Goal: Information Seeking & Learning: Learn about a topic

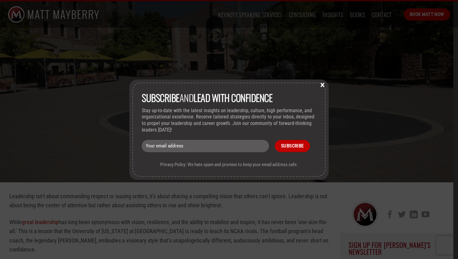
click at [323, 85] on button "×" at bounding box center [322, 85] width 9 height 6
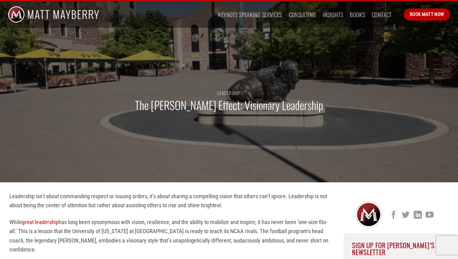
click at [55, 16] on img at bounding box center [53, 14] width 91 height 27
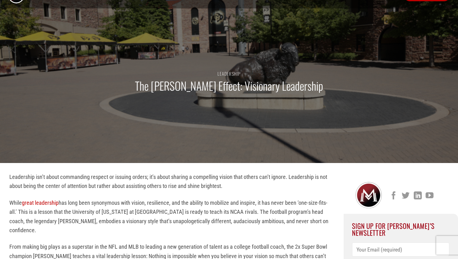
scroll to position [22, 0]
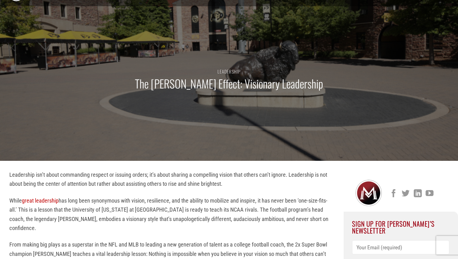
click at [317, 52] on div "Leadership The Deion Sanders Effect: Visionary Leadership" at bounding box center [229, 83] width 452 height 156
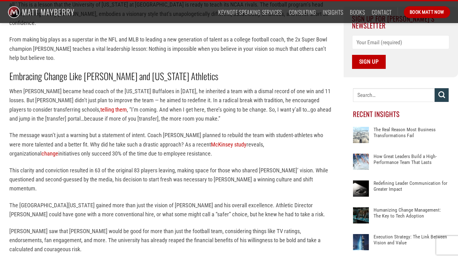
scroll to position [228, 0]
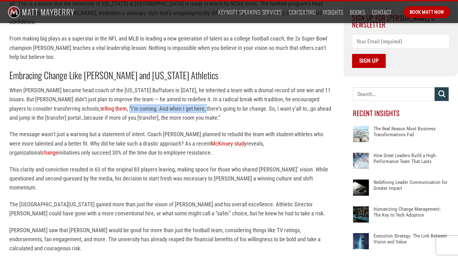
drag, startPoint x: 108, startPoint y: 99, endPoint x: 184, endPoint y: 102, distance: 76.2
click at [184, 102] on p "When Deion Sanders became head coach of the Colorado Buffaloes in December 2022…" at bounding box center [171, 104] width 325 height 37
click at [210, 108] on p "When Deion Sanders became head coach of the Colorado Buffaloes in December 2022…" at bounding box center [171, 104] width 325 height 37
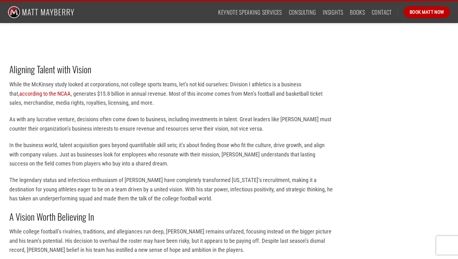
scroll to position [721, 0]
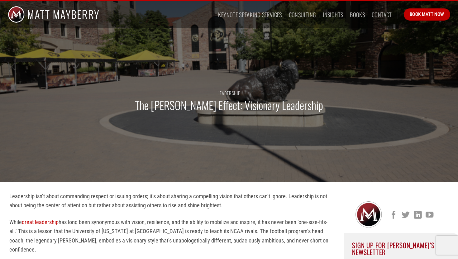
click at [193, 54] on div "Leadership The Deion Sanders Effect: Visionary Leadership" at bounding box center [229, 105] width 452 height 156
